Goal: Book appointment/travel/reservation

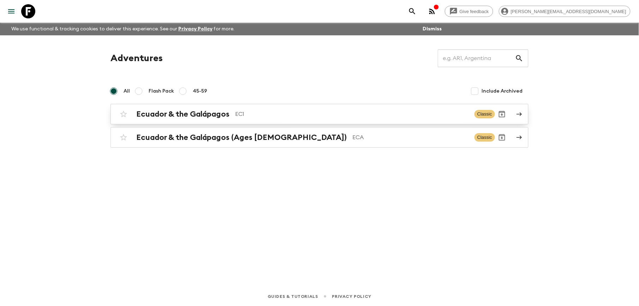
click at [207, 109] on h2 "Ecuador & the Galápagos" at bounding box center [182, 113] width 93 height 9
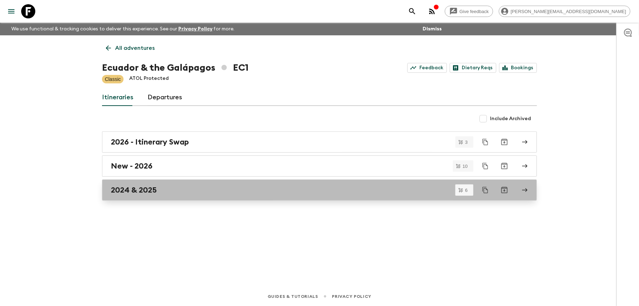
click at [146, 187] on h2 "2024 & 2025" at bounding box center [134, 189] width 46 height 9
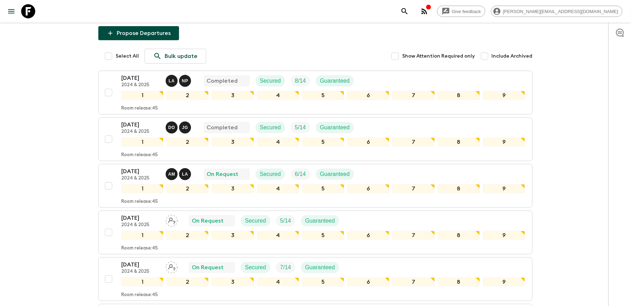
scroll to position [94, 0]
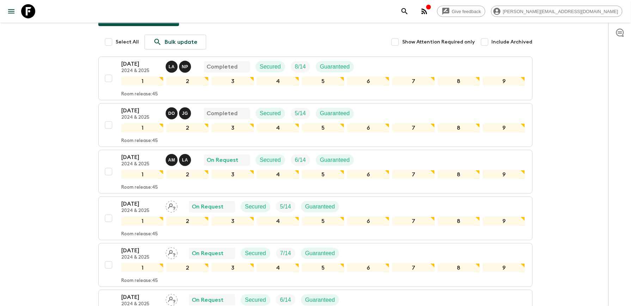
click at [145, 253] on p "[DATE]" at bounding box center [140, 250] width 39 height 8
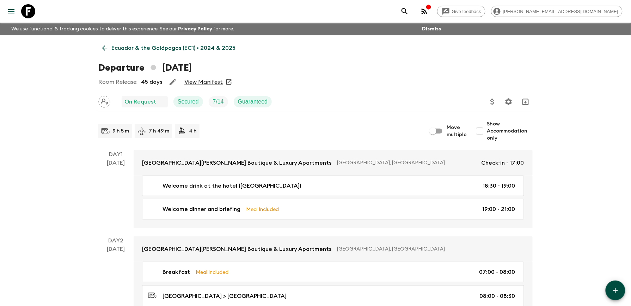
click at [211, 82] on link "View Manifest" at bounding box center [204, 81] width 38 height 7
